Goal: Transaction & Acquisition: Book appointment/travel/reservation

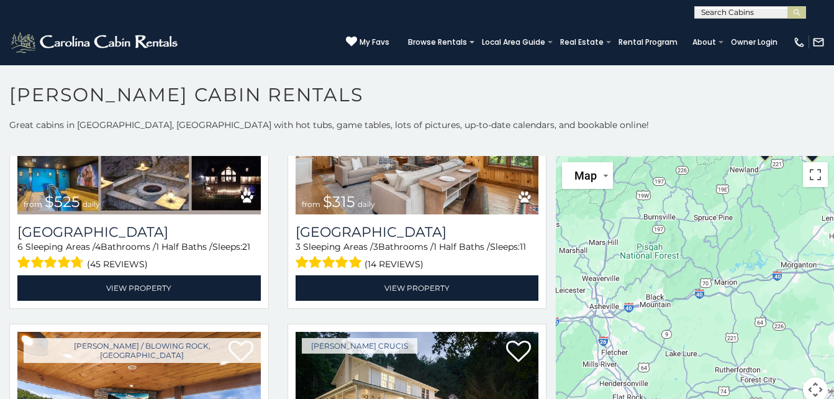
scroll to position [420, 0]
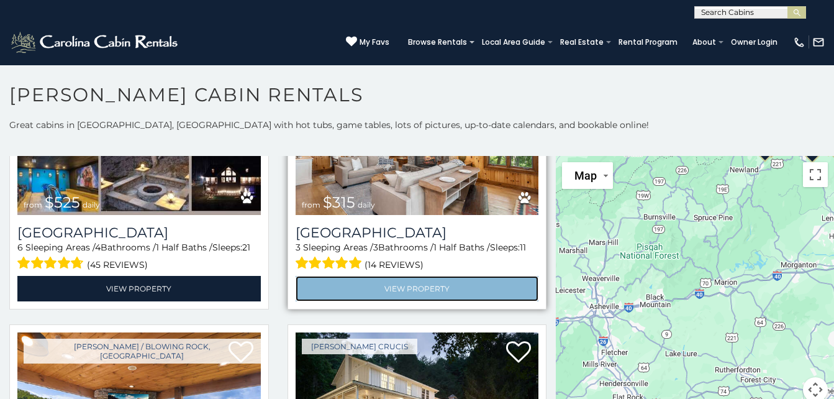
click at [456, 283] on link "View Property" at bounding box center [417, 288] width 243 height 25
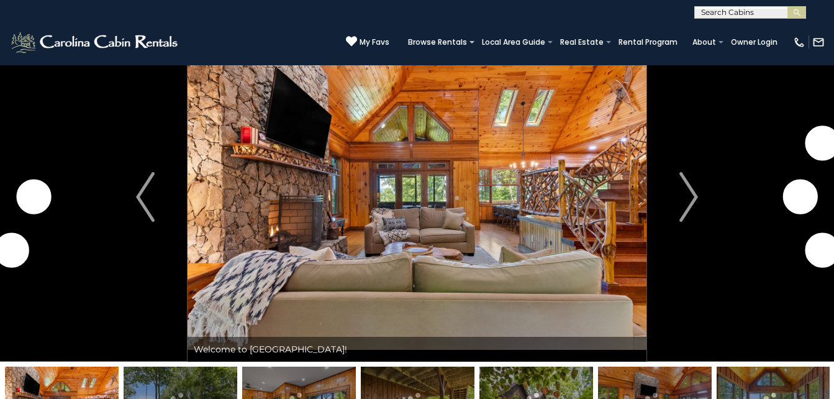
scroll to position [30, 0]
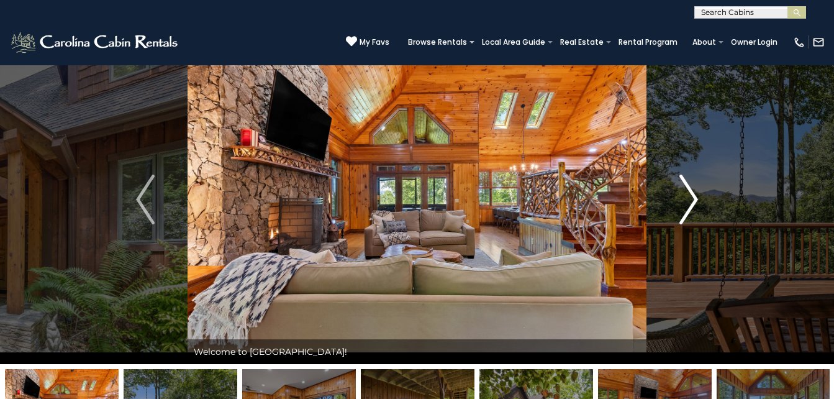
click at [698, 196] on img "Next" at bounding box center [688, 200] width 19 height 50
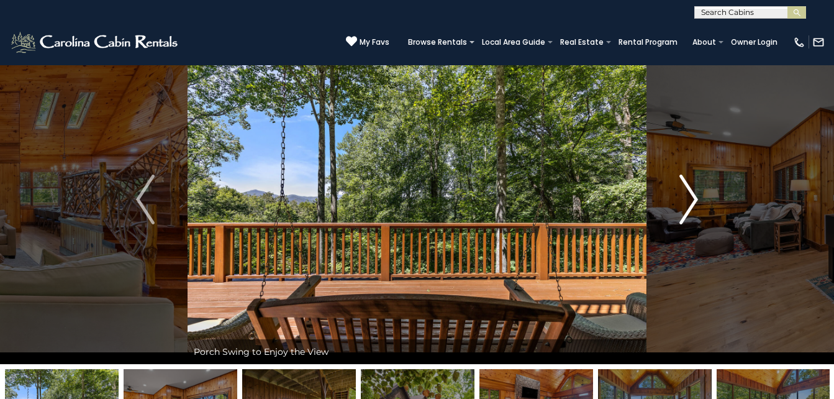
click at [698, 196] on img "Next" at bounding box center [688, 200] width 19 height 50
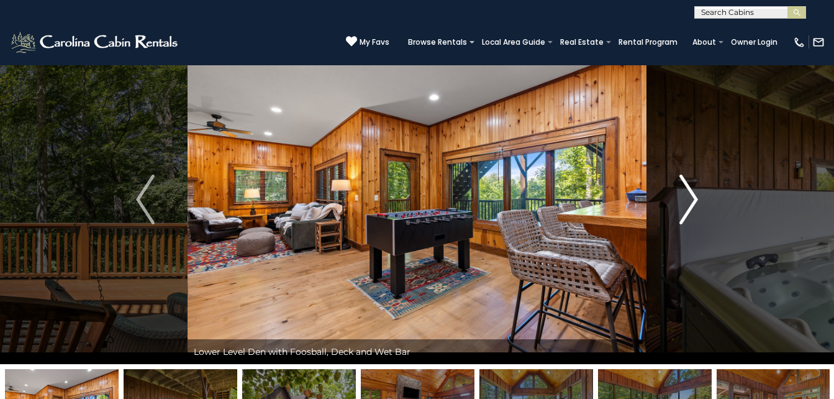
click at [698, 196] on img "Next" at bounding box center [688, 200] width 19 height 50
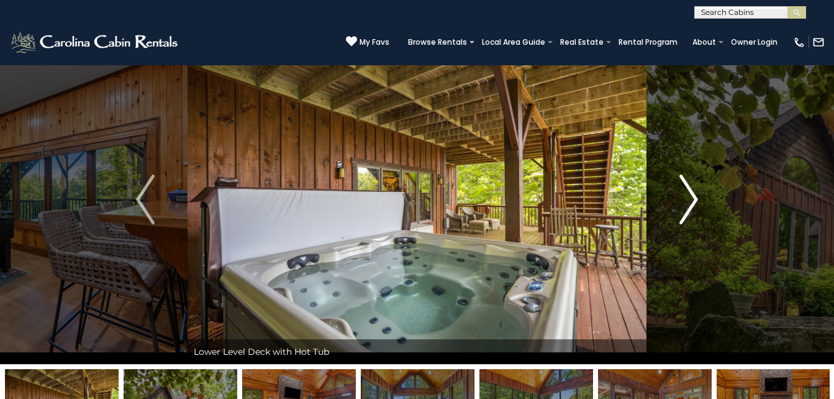
click at [693, 199] on img "Next" at bounding box center [688, 200] width 19 height 50
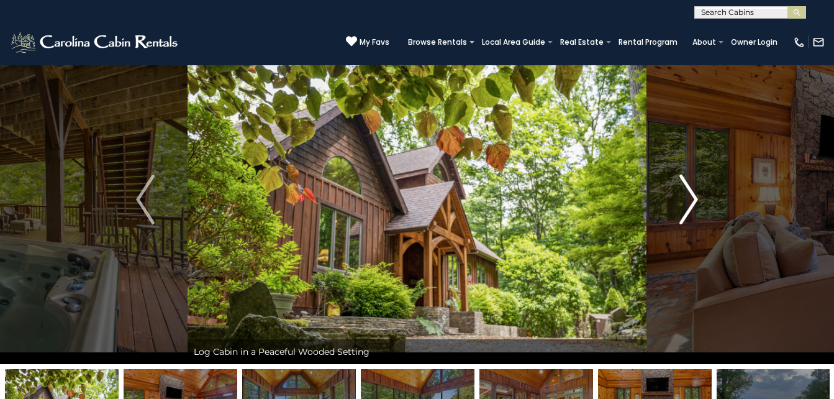
click at [693, 199] on img "Next" at bounding box center [688, 200] width 19 height 50
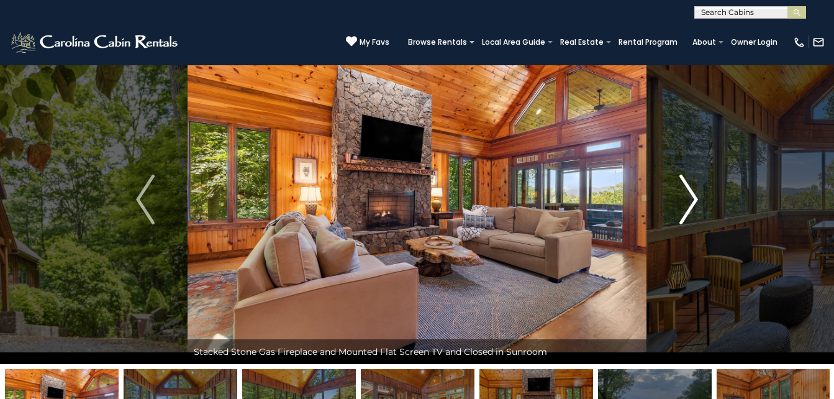
click at [696, 189] on img "Next" at bounding box center [688, 200] width 19 height 50
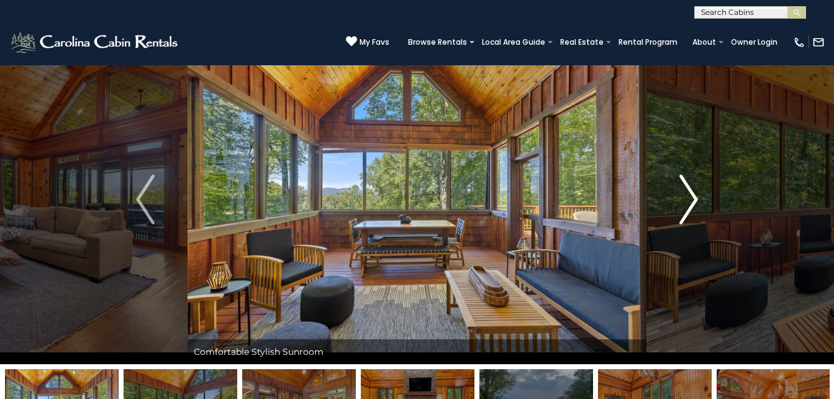
click at [696, 189] on img "Next" at bounding box center [688, 200] width 19 height 50
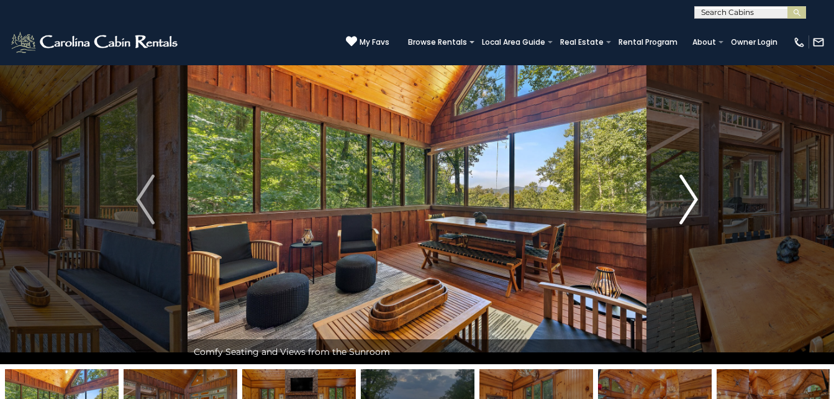
click at [694, 199] on img "Next" at bounding box center [688, 200] width 19 height 50
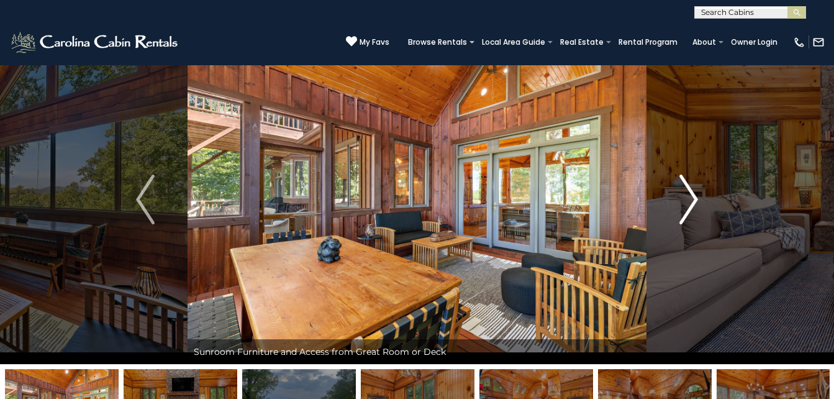
click at [698, 194] on img "Next" at bounding box center [688, 200] width 19 height 50
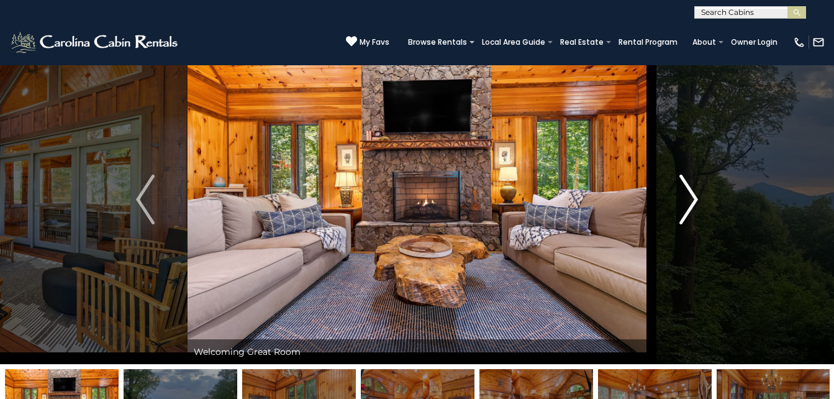
click at [696, 201] on img "Next" at bounding box center [688, 200] width 19 height 50
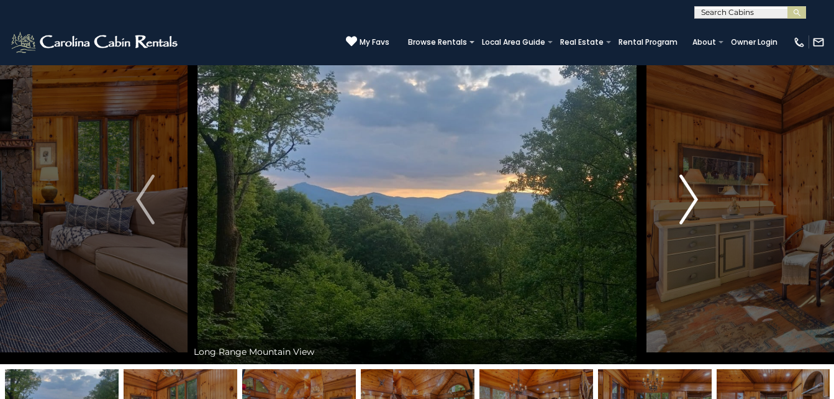
click at [696, 201] on img "Next" at bounding box center [688, 200] width 19 height 50
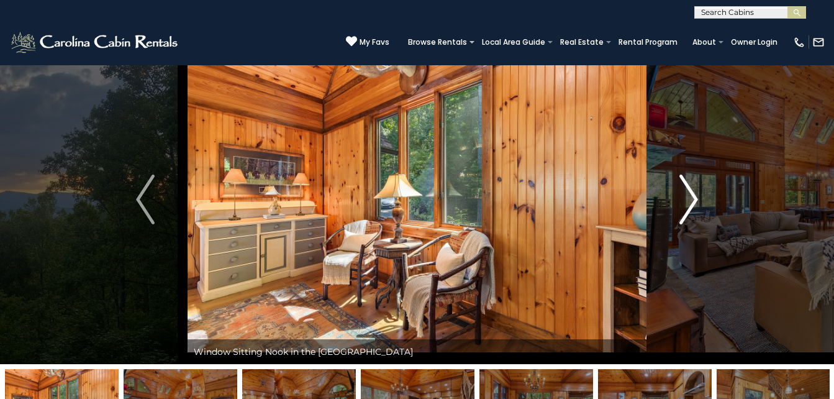
click at [696, 201] on img "Next" at bounding box center [688, 200] width 19 height 50
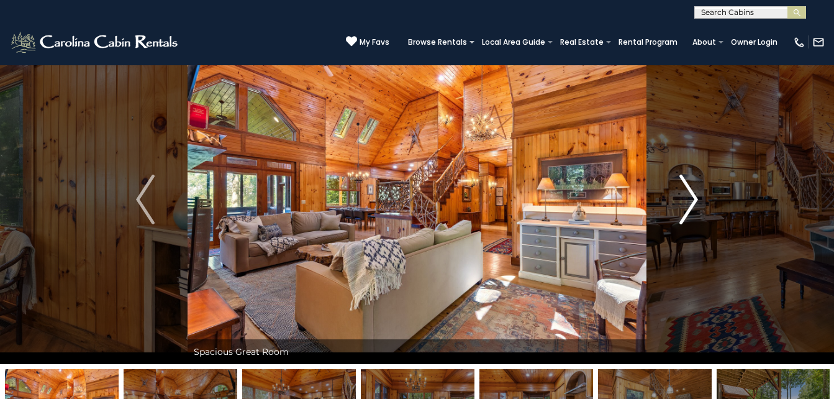
click at [696, 201] on img "Next" at bounding box center [688, 200] width 19 height 50
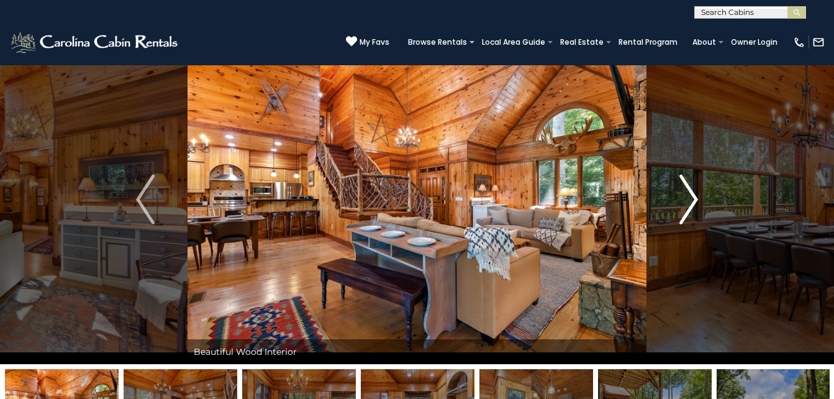
click at [696, 201] on img "Next" at bounding box center [688, 200] width 19 height 50
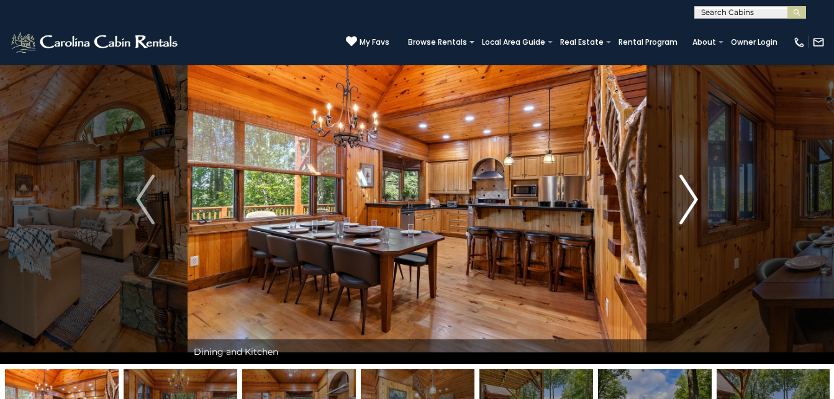
click at [696, 201] on img "Next" at bounding box center [688, 200] width 19 height 50
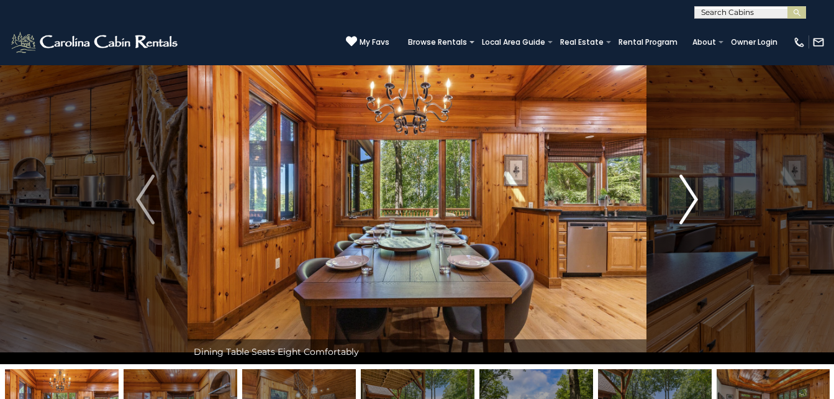
click at [686, 194] on img "Next" at bounding box center [688, 200] width 19 height 50
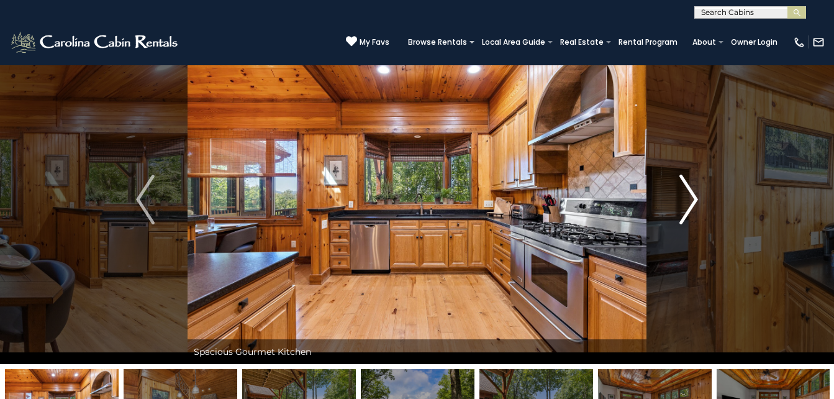
click at [678, 205] on button "Next" at bounding box center [688, 199] width 84 height 329
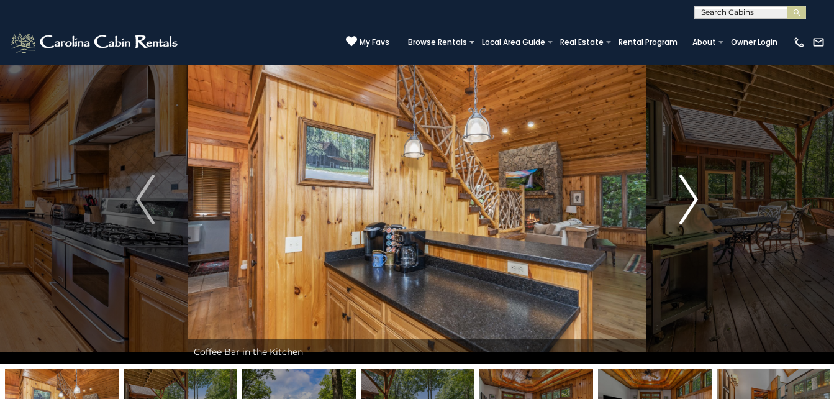
click at [689, 206] on img "Next" at bounding box center [688, 200] width 19 height 50
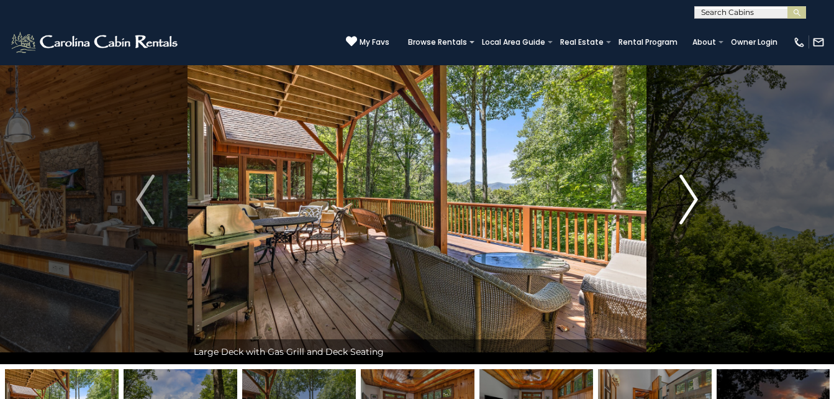
click at [689, 206] on img "Next" at bounding box center [688, 200] width 19 height 50
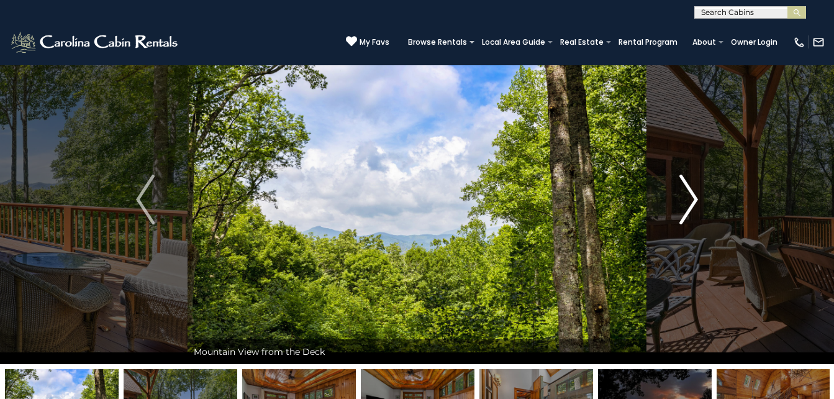
click at [691, 213] on img "Next" at bounding box center [688, 200] width 19 height 50
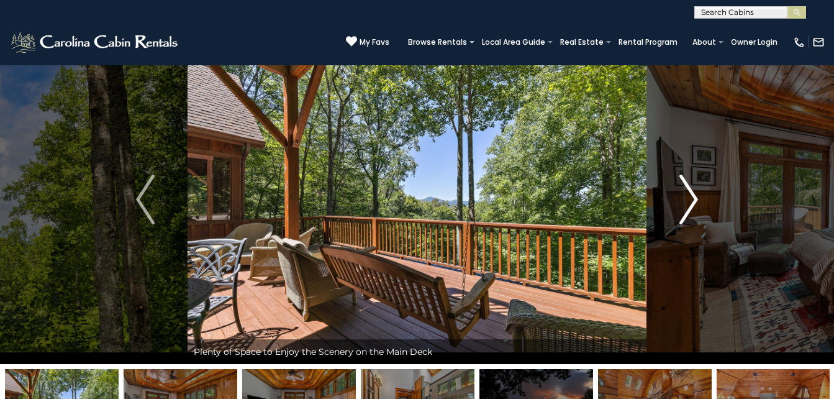
click at [691, 200] on img "Next" at bounding box center [688, 200] width 19 height 50
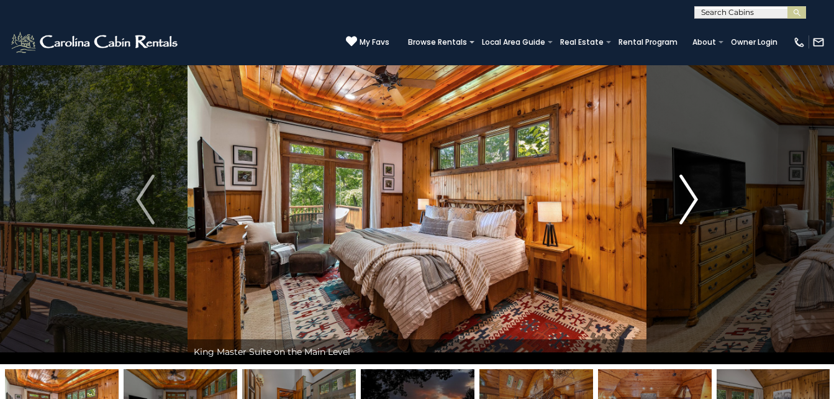
click at [691, 200] on img "Next" at bounding box center [688, 200] width 19 height 50
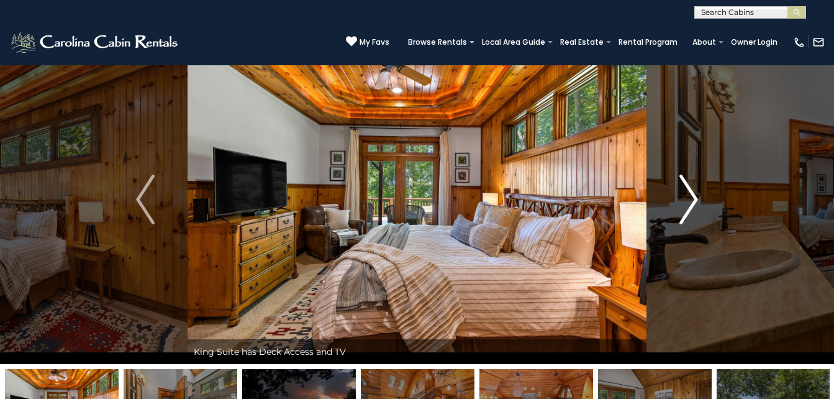
click at [691, 200] on img "Next" at bounding box center [688, 200] width 19 height 50
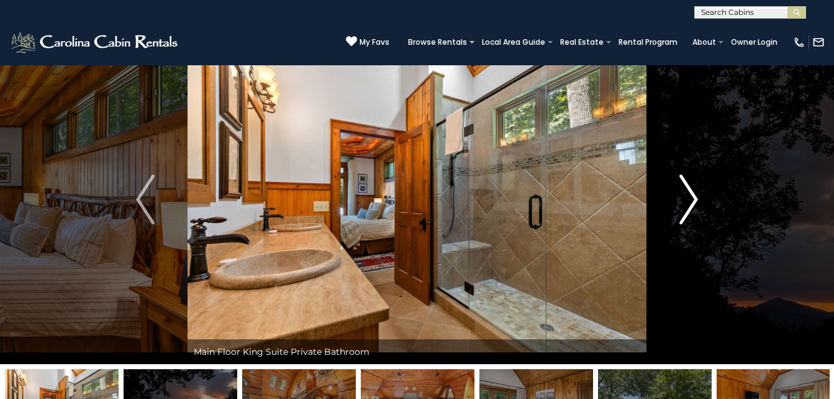
click at [699, 202] on button "Next" at bounding box center [688, 199] width 84 height 329
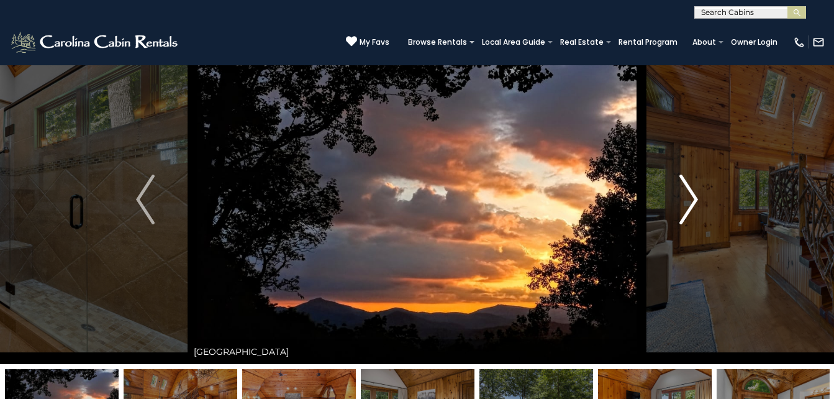
click at [692, 205] on img "Next" at bounding box center [688, 200] width 19 height 50
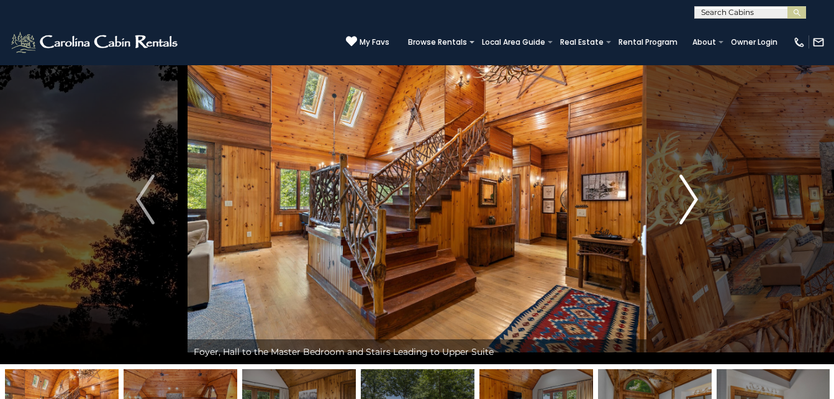
click at [692, 205] on img "Next" at bounding box center [688, 200] width 19 height 50
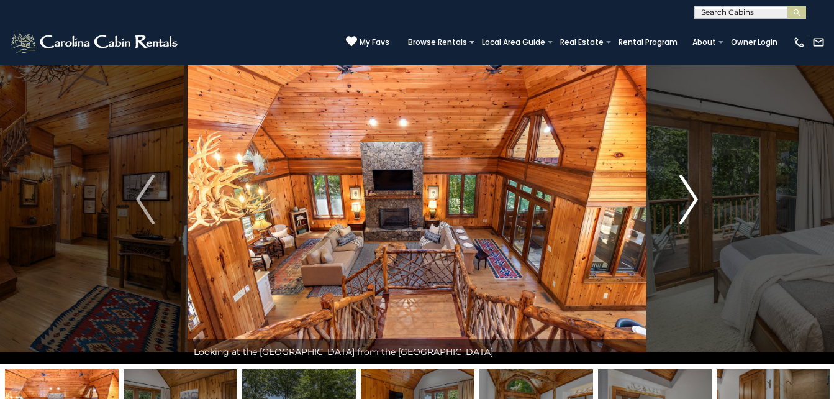
click at [692, 205] on img "Next" at bounding box center [688, 200] width 19 height 50
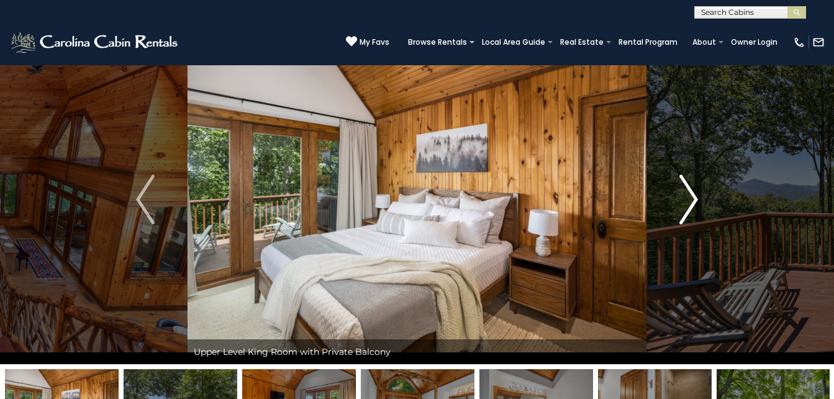
click at [692, 205] on img "Next" at bounding box center [688, 200] width 19 height 50
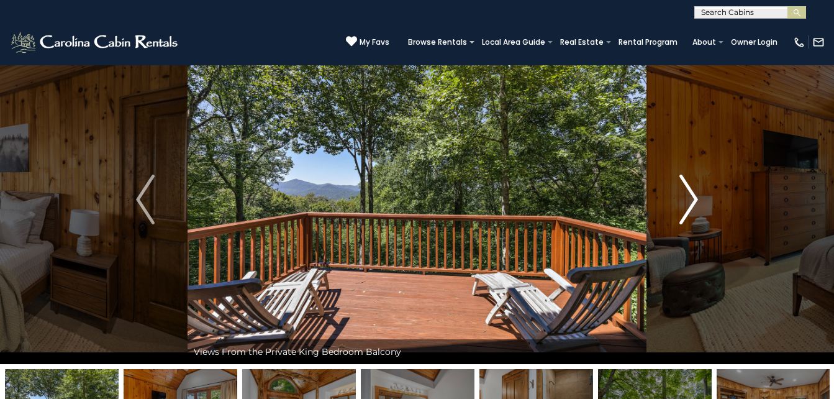
click at [692, 205] on img "Next" at bounding box center [688, 200] width 19 height 50
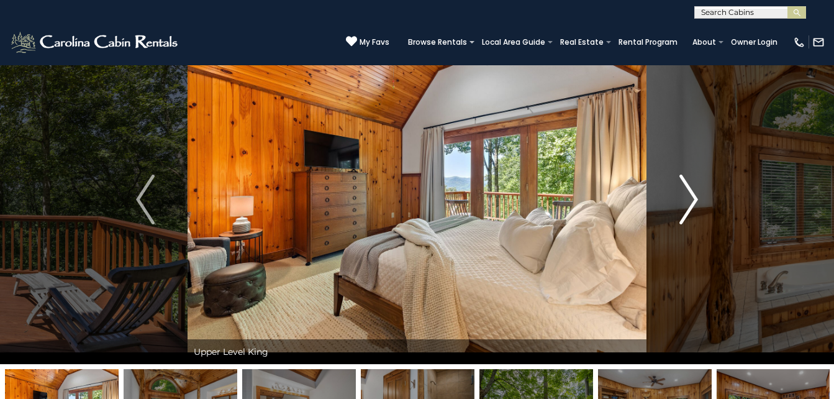
click at [699, 177] on button "Next" at bounding box center [688, 199] width 84 height 329
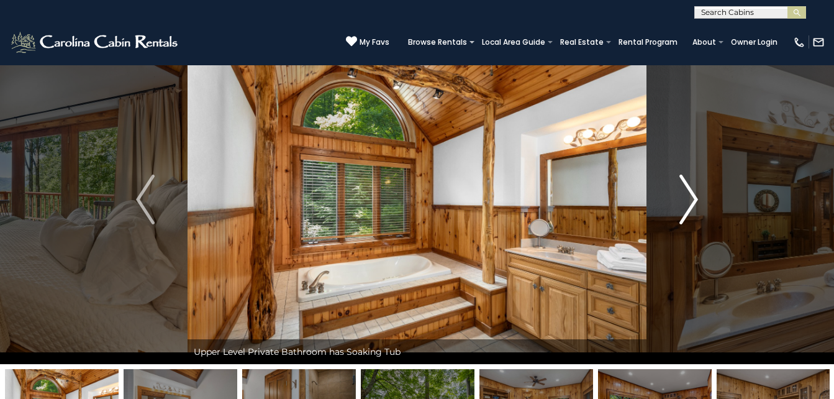
click at [700, 202] on button "Next" at bounding box center [688, 199] width 84 height 329
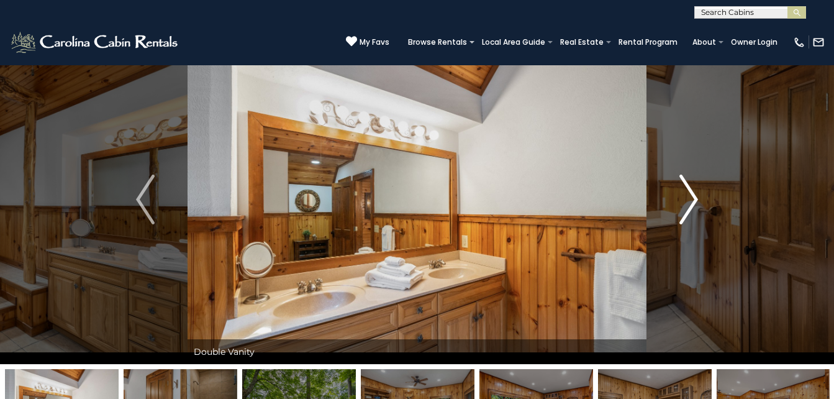
click at [700, 202] on button "Next" at bounding box center [688, 199] width 84 height 329
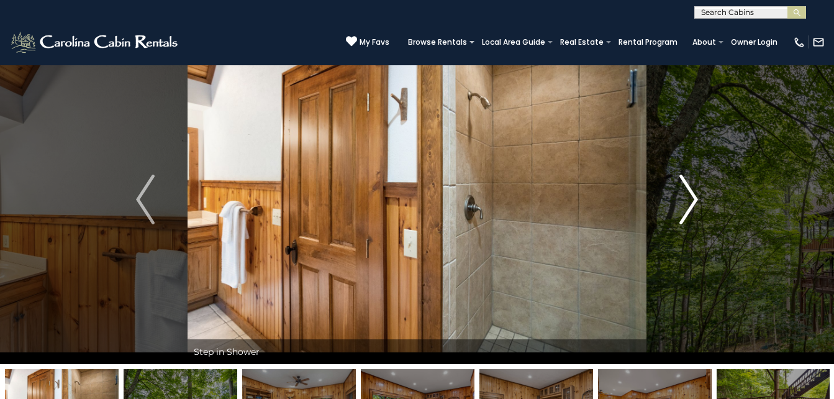
click at [692, 205] on img "Next" at bounding box center [688, 200] width 19 height 50
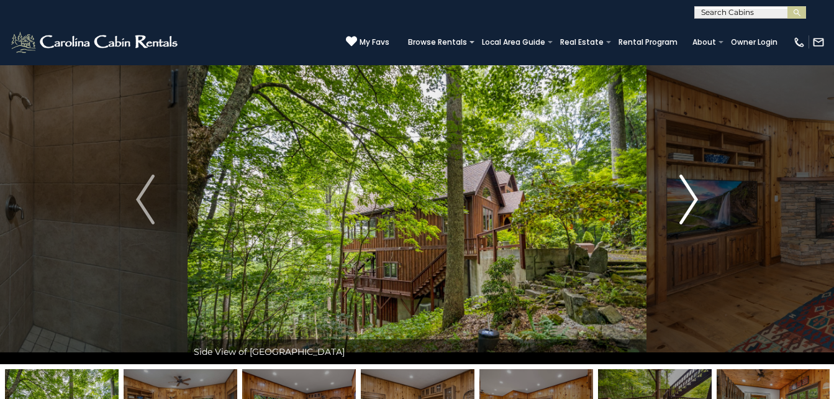
click at [701, 198] on button "Next" at bounding box center [688, 199] width 84 height 329
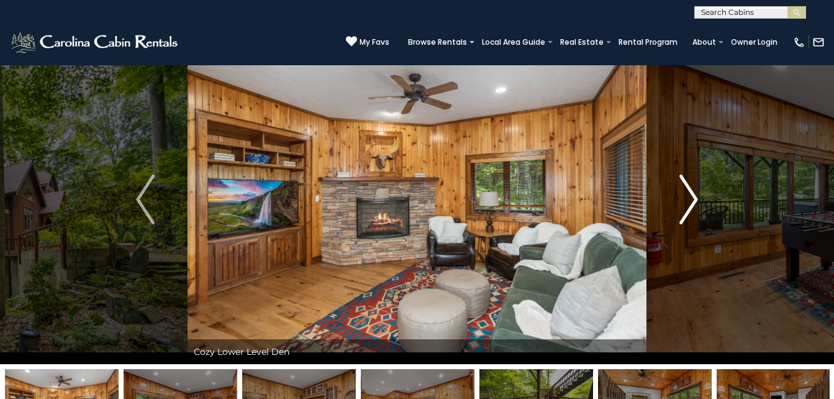
click at [694, 200] on img "Next" at bounding box center [688, 200] width 19 height 50
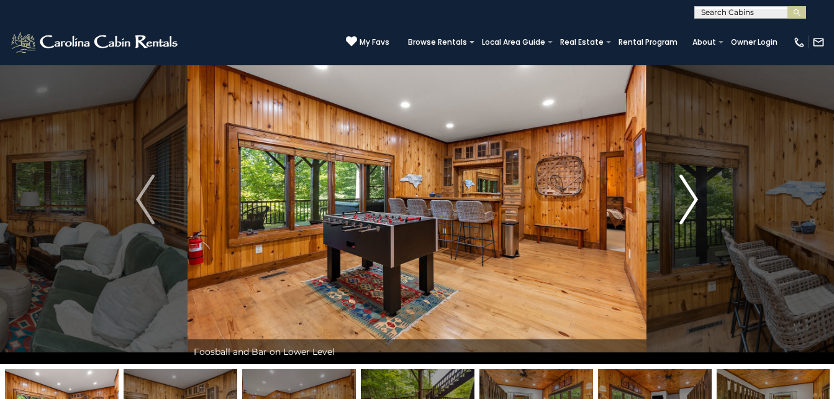
click at [693, 206] on img "Next" at bounding box center [688, 200] width 19 height 50
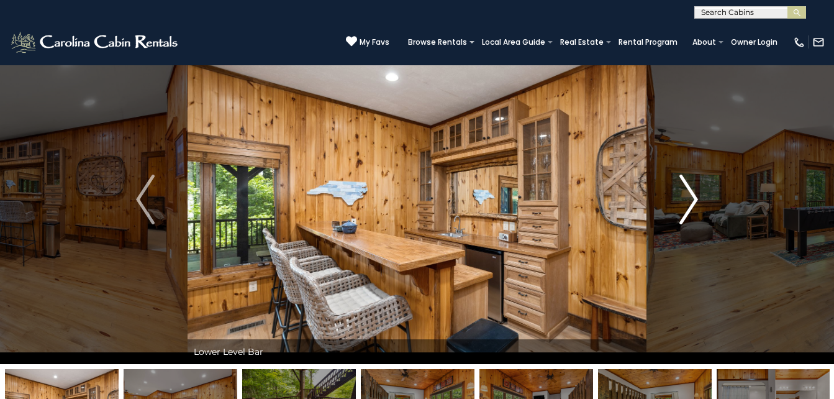
click at [693, 206] on img "Next" at bounding box center [688, 200] width 19 height 50
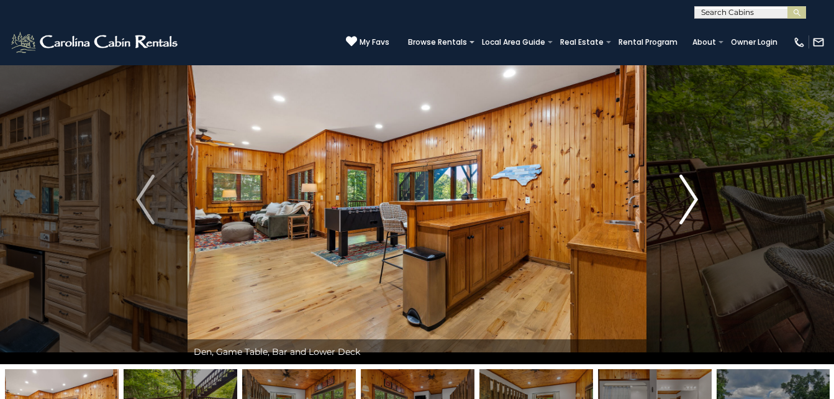
click at [692, 199] on img "Next" at bounding box center [688, 200] width 19 height 50
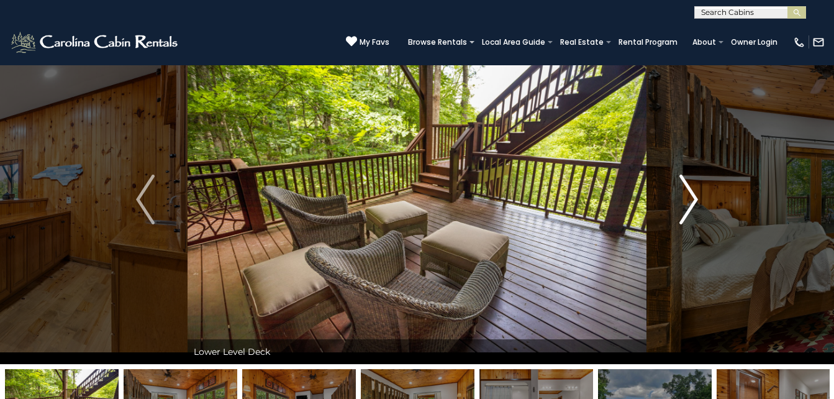
click at [699, 201] on button "Next" at bounding box center [688, 199] width 84 height 329
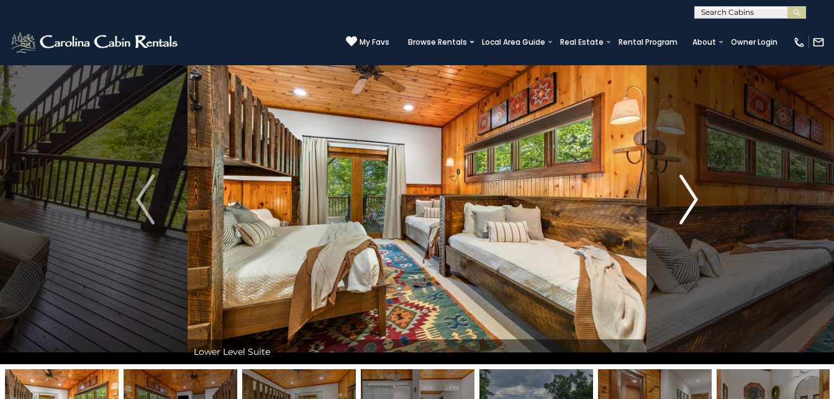
click at [697, 186] on img "Next" at bounding box center [688, 200] width 19 height 50
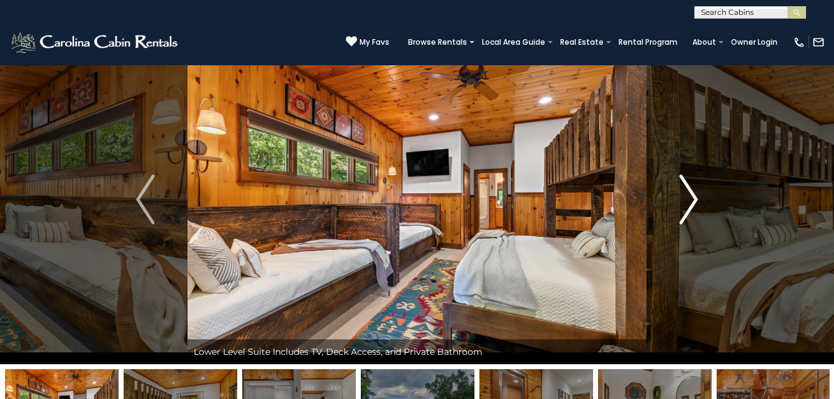
click at [695, 213] on img "Next" at bounding box center [688, 200] width 19 height 50
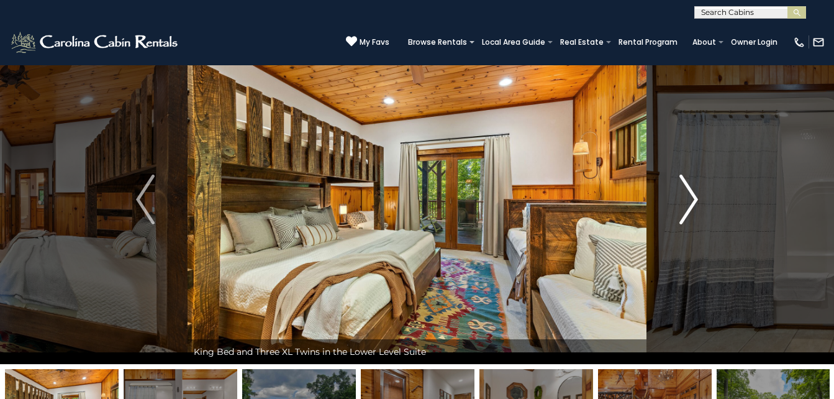
click at [701, 194] on button "Next" at bounding box center [688, 199] width 84 height 329
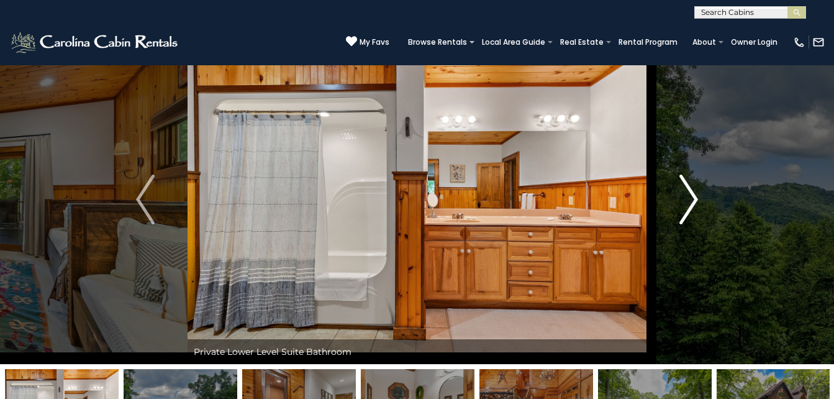
click at [701, 194] on button "Next" at bounding box center [688, 199] width 84 height 329
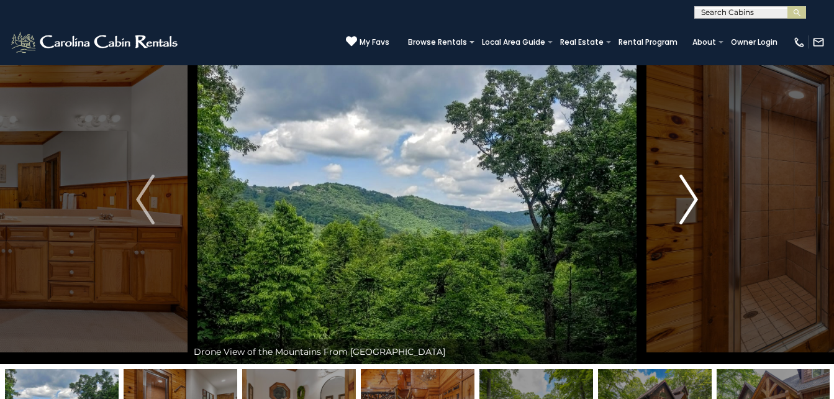
click at [695, 201] on img "Next" at bounding box center [688, 200] width 19 height 50
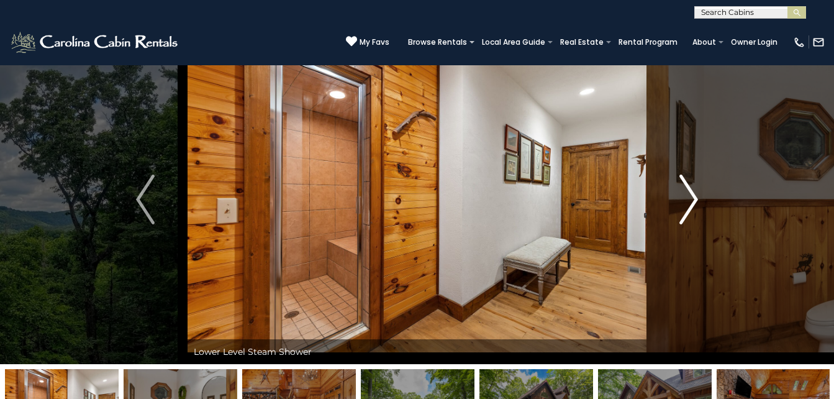
click at [699, 194] on button "Next" at bounding box center [688, 199] width 84 height 329
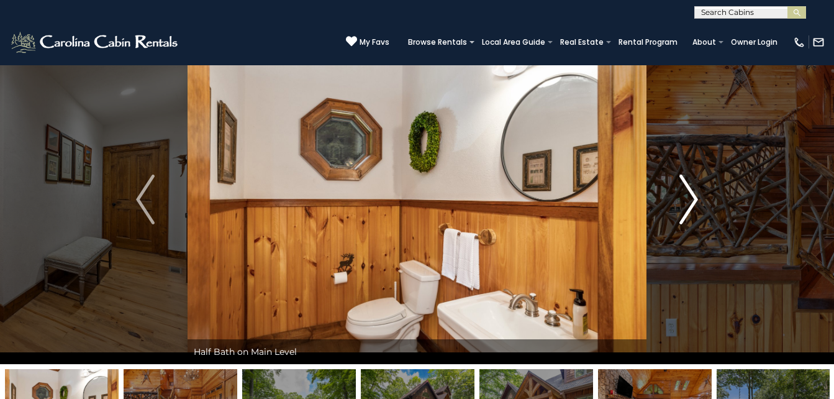
click at [697, 202] on img "Next" at bounding box center [688, 200] width 19 height 50
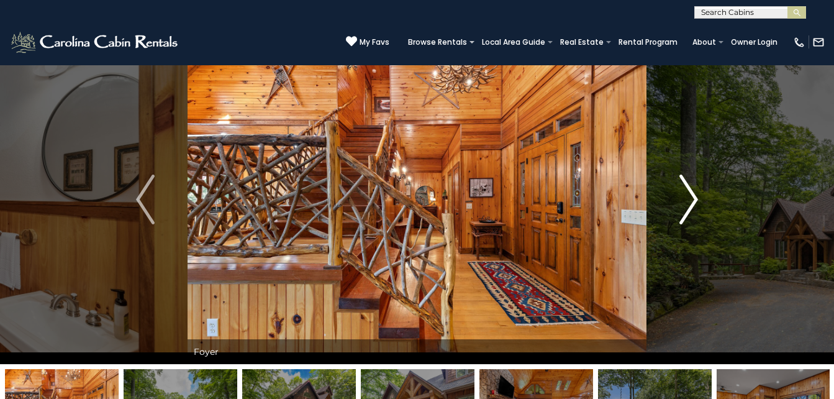
click at [697, 202] on img "Next" at bounding box center [688, 200] width 19 height 50
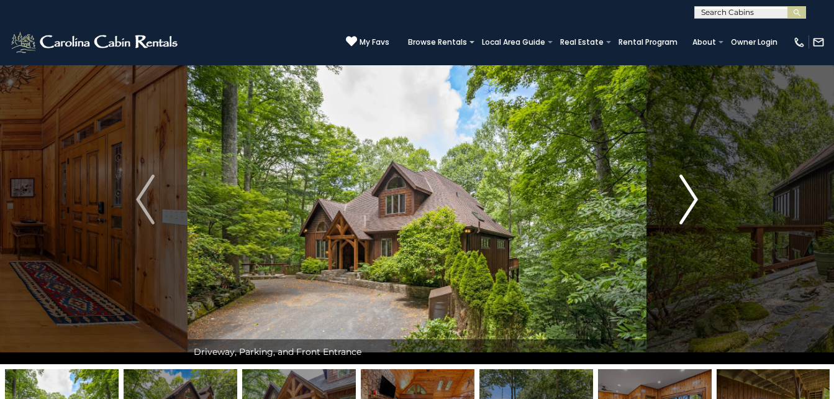
click at [704, 199] on button "Next" at bounding box center [688, 199] width 84 height 329
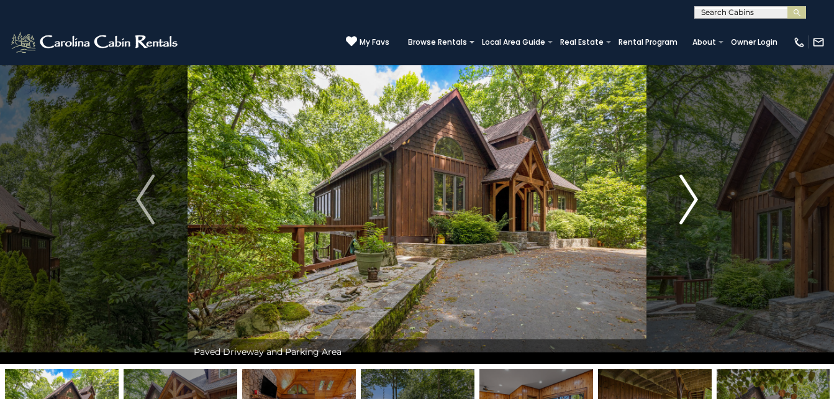
click at [704, 199] on button "Next" at bounding box center [688, 199] width 84 height 329
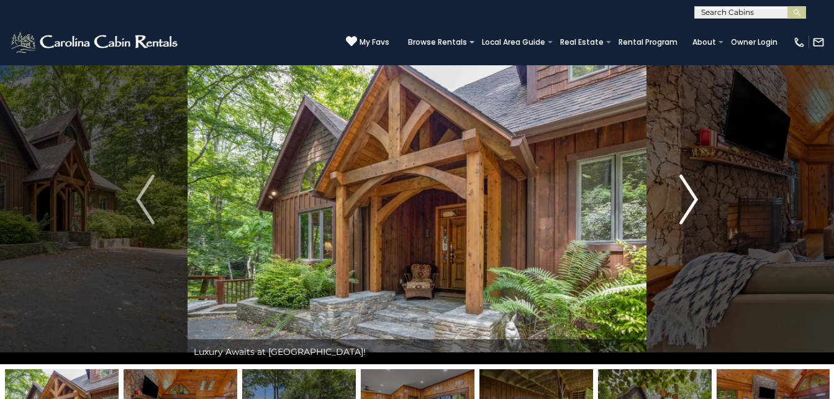
click at [694, 199] on img "Next" at bounding box center [688, 200] width 19 height 50
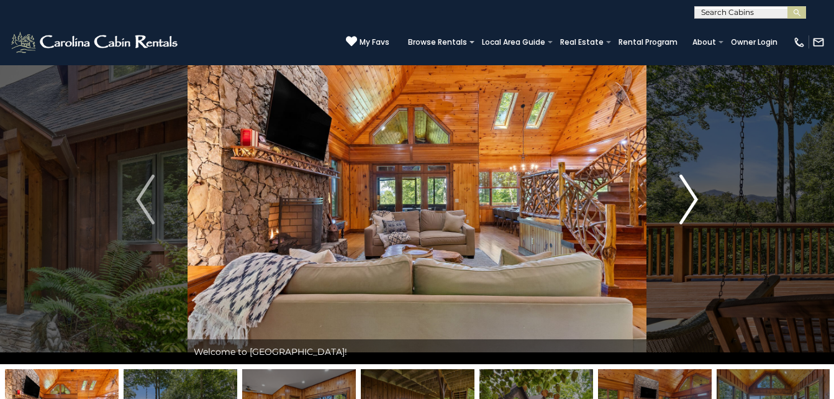
click at [694, 199] on img "Next" at bounding box center [688, 200] width 19 height 50
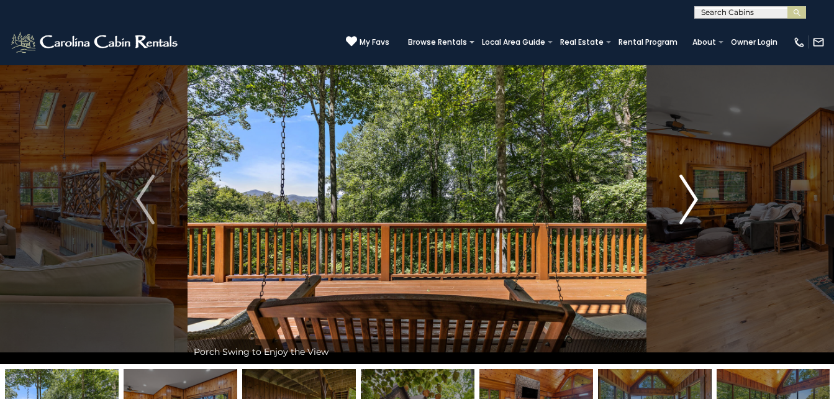
click at [694, 199] on img "Next" at bounding box center [688, 200] width 19 height 50
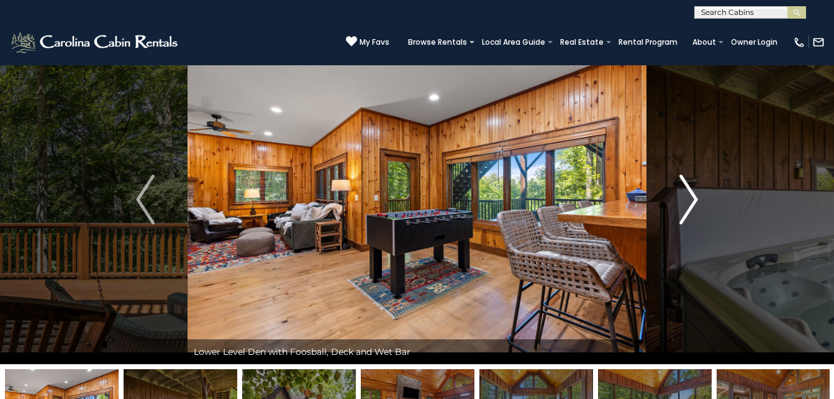
click at [700, 204] on button "Next" at bounding box center [688, 199] width 84 height 329
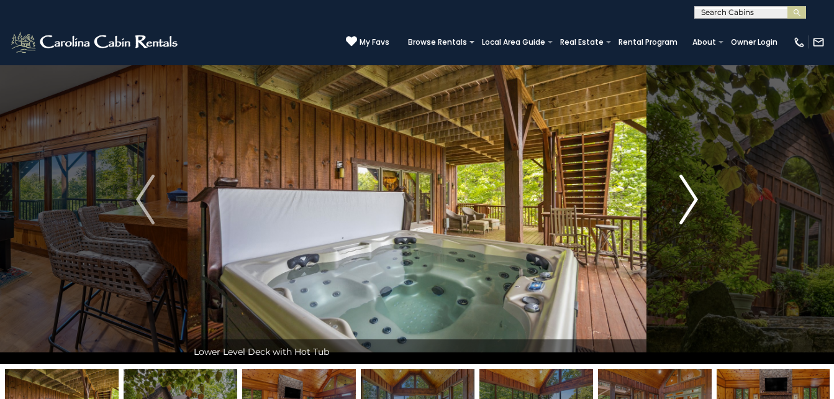
click at [700, 204] on button "Next" at bounding box center [688, 199] width 84 height 329
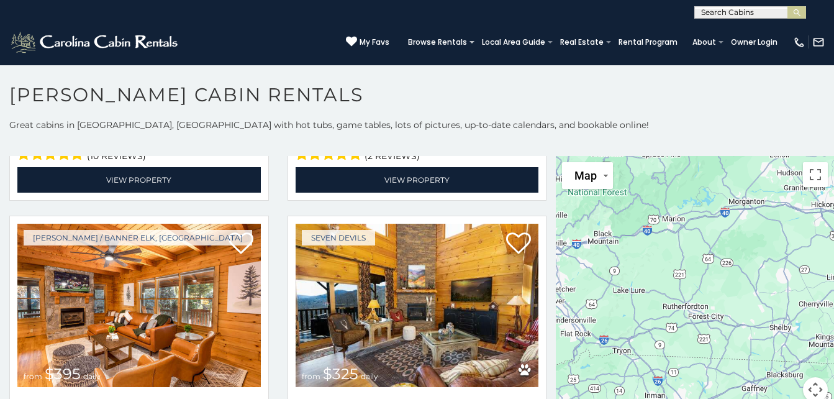
scroll to position [3618, 0]
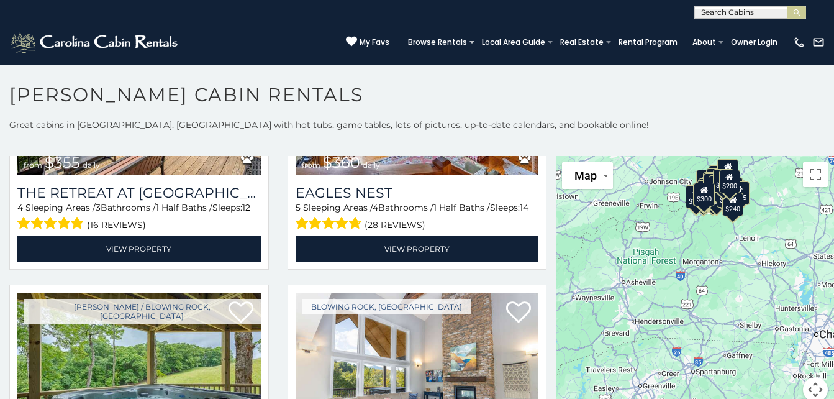
scroll to position [5263, 0]
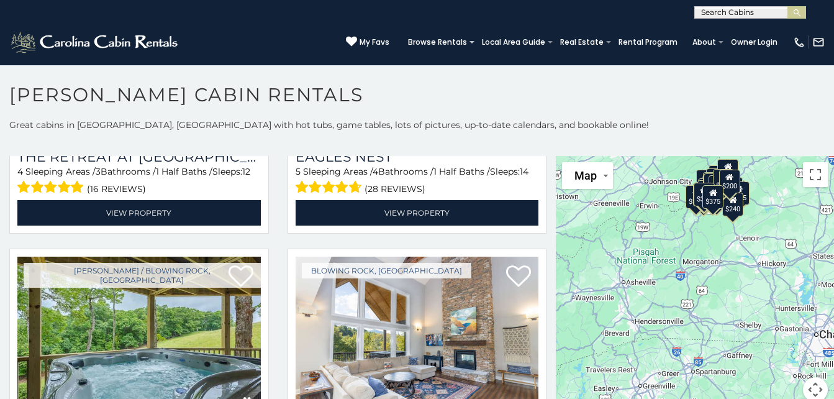
click at [665, 67] on section "**********" at bounding box center [417, 235] width 834 height 341
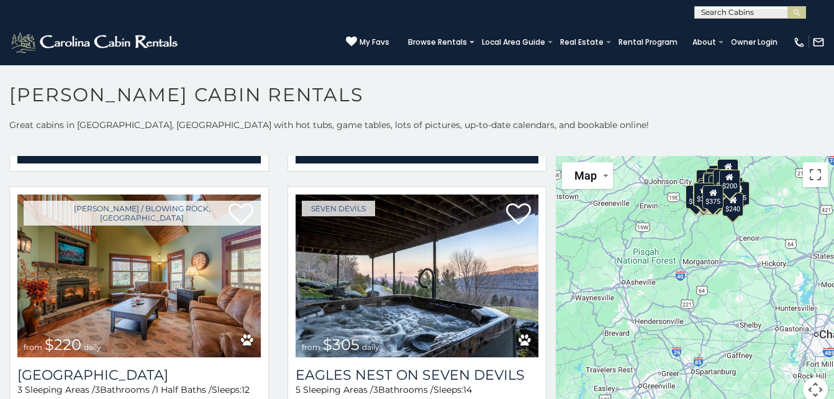
scroll to position [6194, 0]
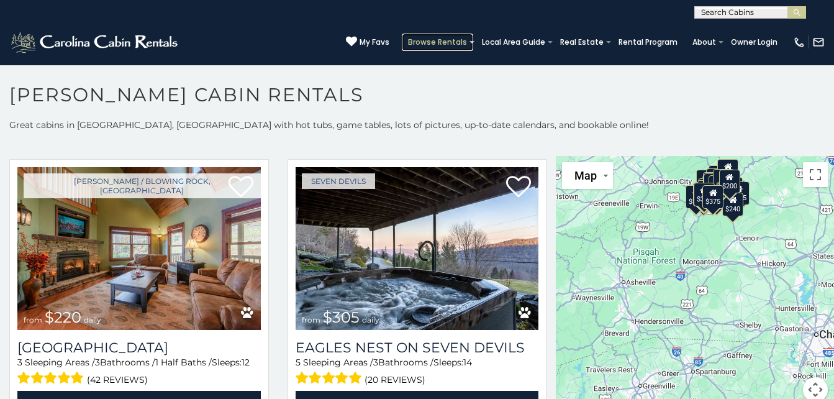
click at [402, 38] on link "Browse Rentals" at bounding box center [437, 42] width 71 height 17
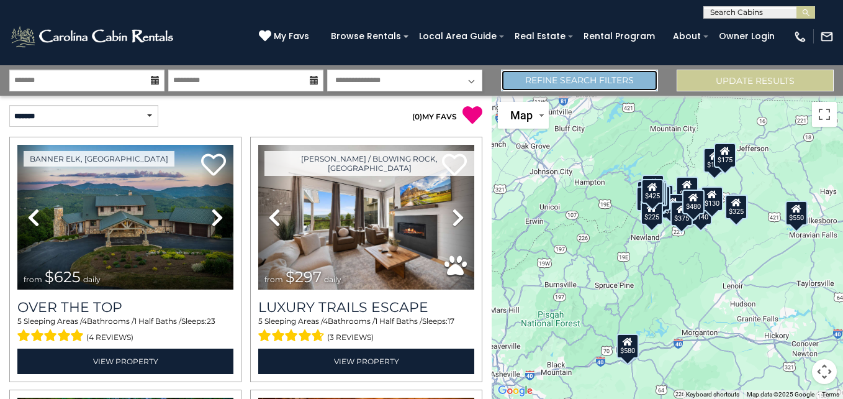
click at [584, 84] on link "Refine Search Filters" at bounding box center [579, 81] width 157 height 22
